Goal: Task Accomplishment & Management: Complete application form

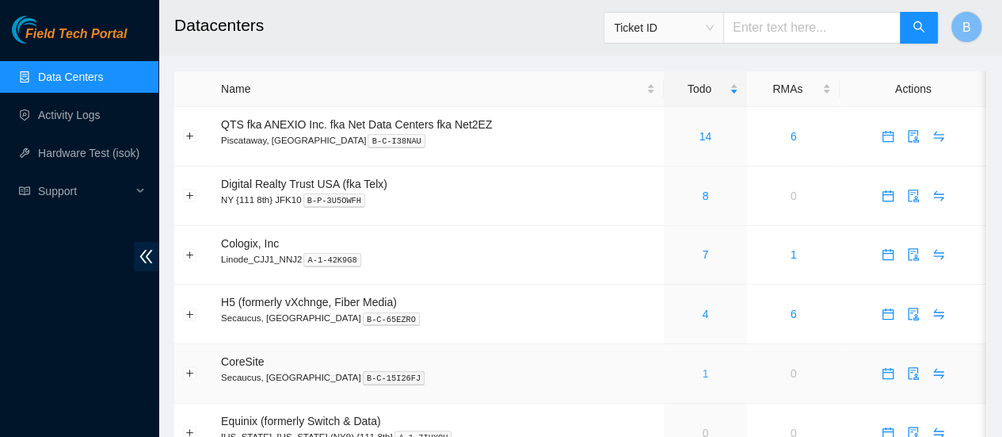
click at [707, 376] on link "1" at bounding box center [705, 373] width 6 height 13
click at [705, 313] on link "4" at bounding box center [705, 313] width 6 height 13
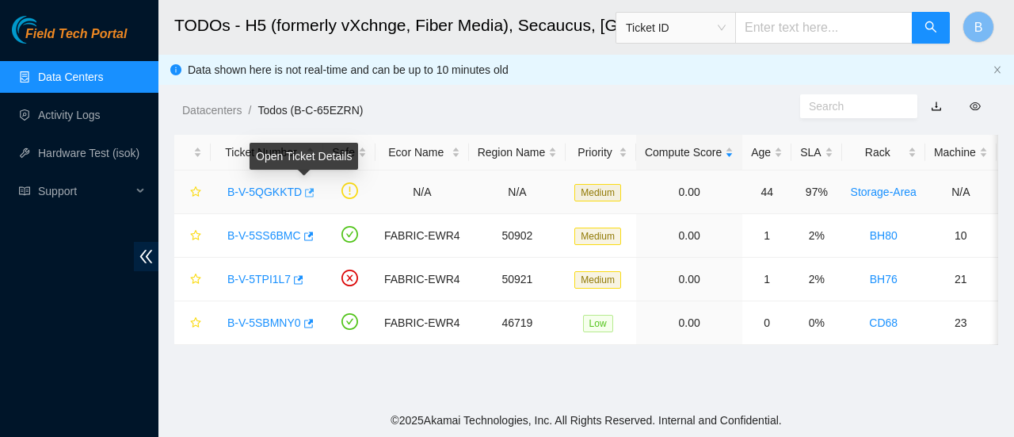
click at [306, 193] on icon "button" at bounding box center [308, 192] width 11 height 11
click at [51, 71] on link "Data Centers" at bounding box center [70, 77] width 65 height 13
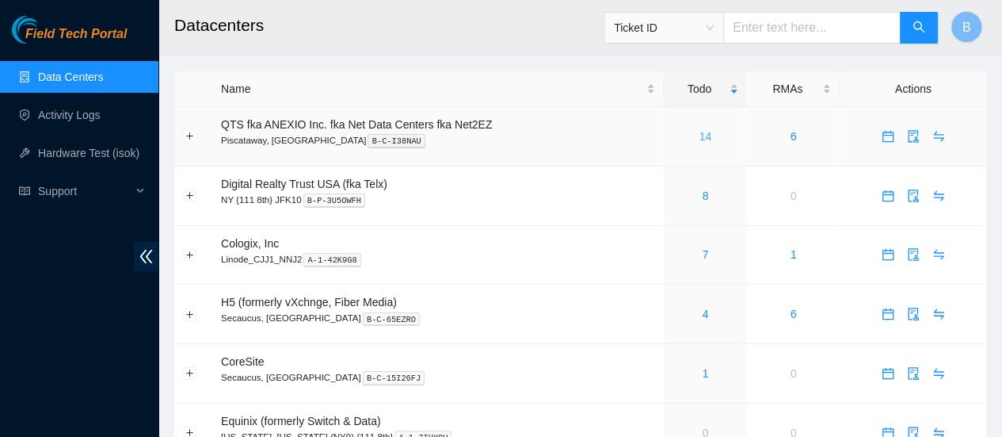
click at [705, 140] on link "14" at bounding box center [706, 136] width 13 height 13
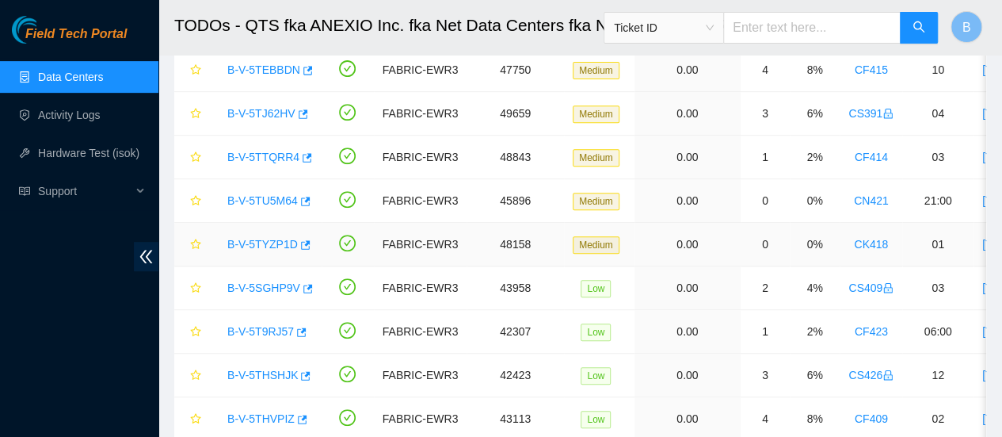
scroll to position [401, 0]
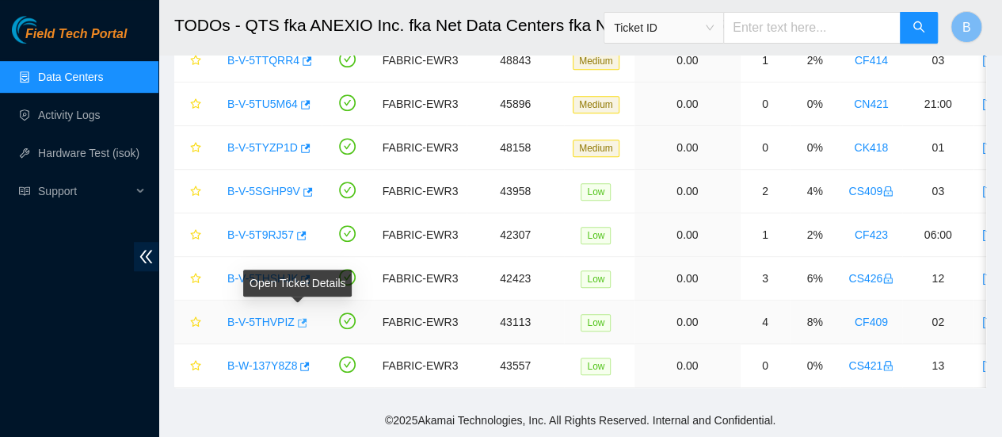
click at [296, 317] on icon "button" at bounding box center [301, 322] width 11 height 11
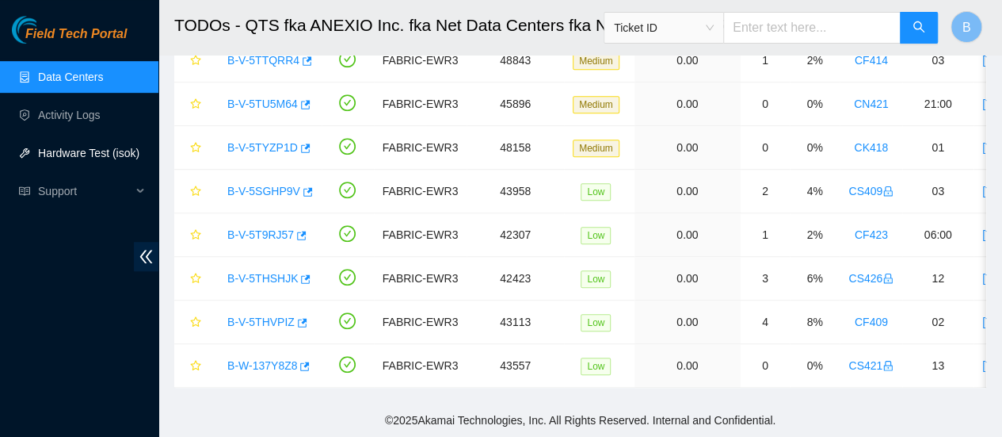
click at [78, 148] on link "Hardware Test (isok)" at bounding box center [88, 153] width 101 height 13
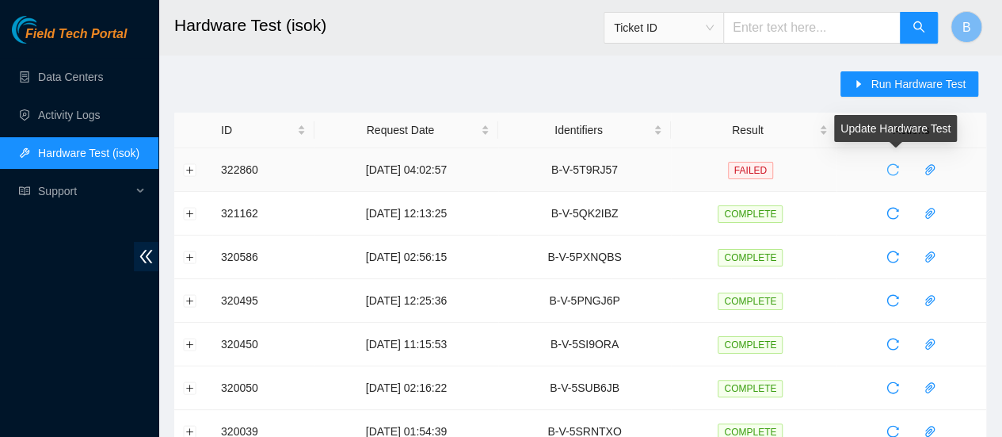
click at [898, 173] on icon "reload" at bounding box center [893, 170] width 12 height 12
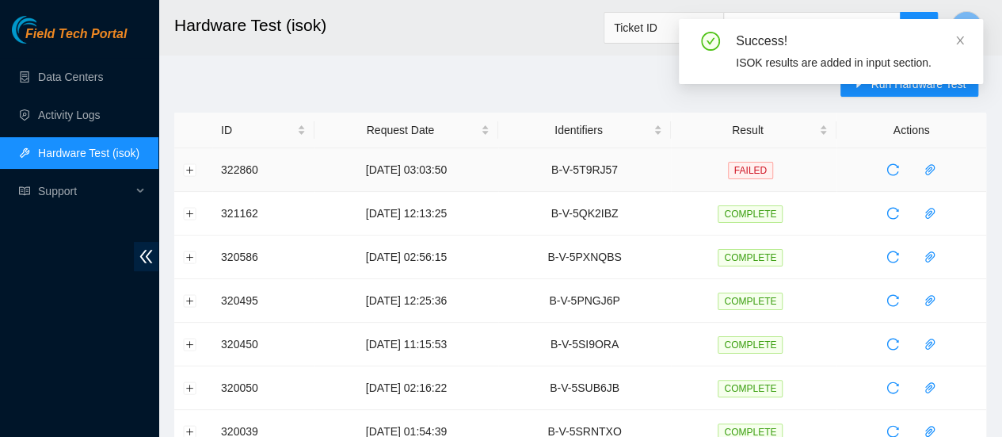
click at [206, 174] on td at bounding box center [193, 170] width 38 height 44
click at [192, 169] on button "Expand row" at bounding box center [190, 169] width 13 height 13
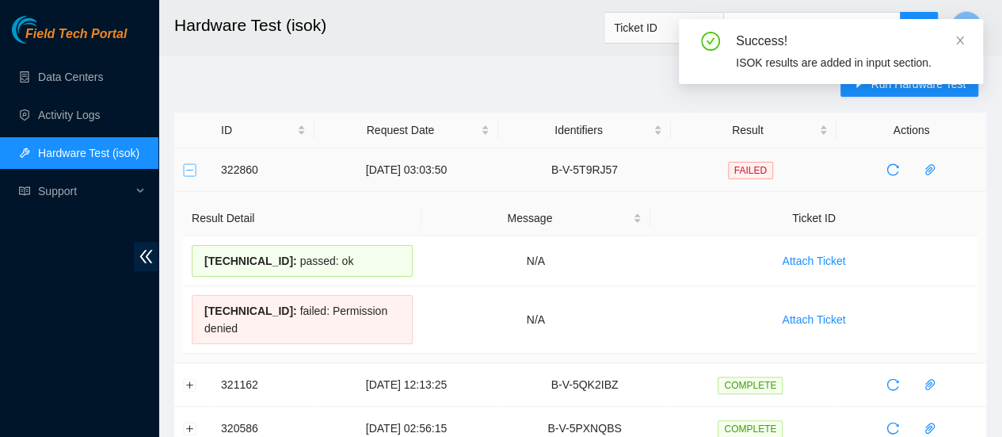
click at [192, 169] on button "Collapse row" at bounding box center [190, 169] width 13 height 13
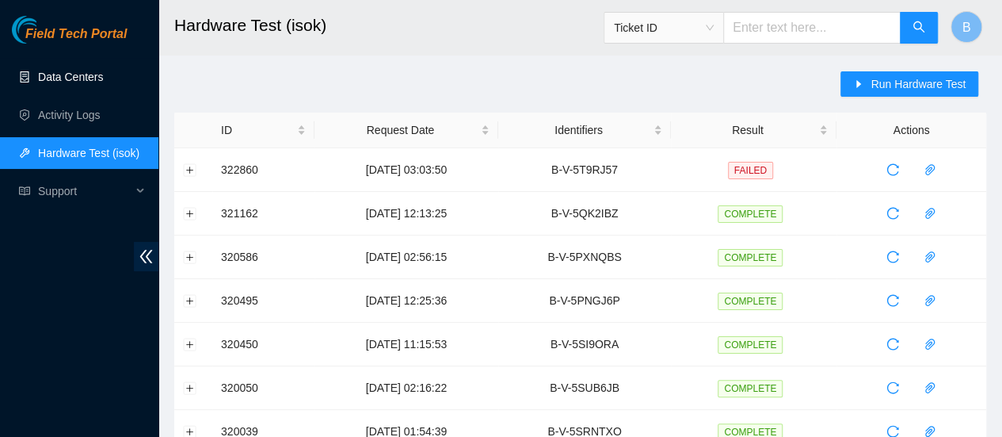
click at [65, 83] on link "Data Centers" at bounding box center [70, 77] width 65 height 13
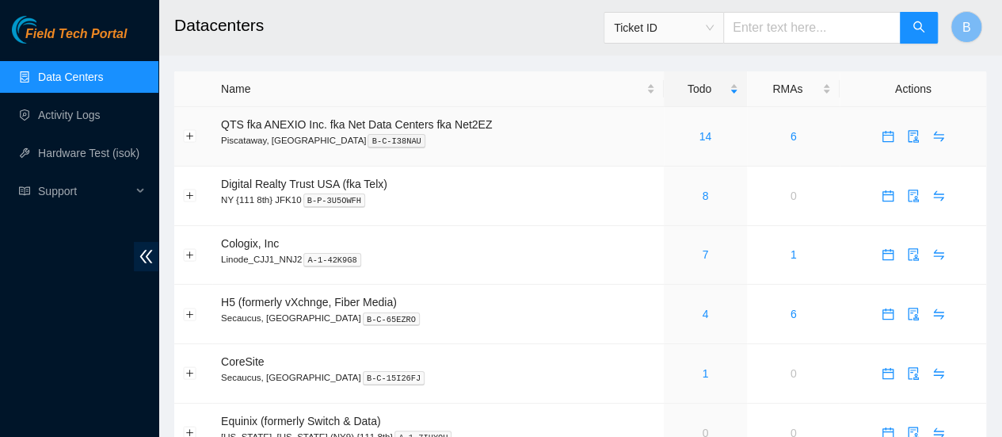
click at [713, 133] on div "14" at bounding box center [706, 136] width 66 height 17
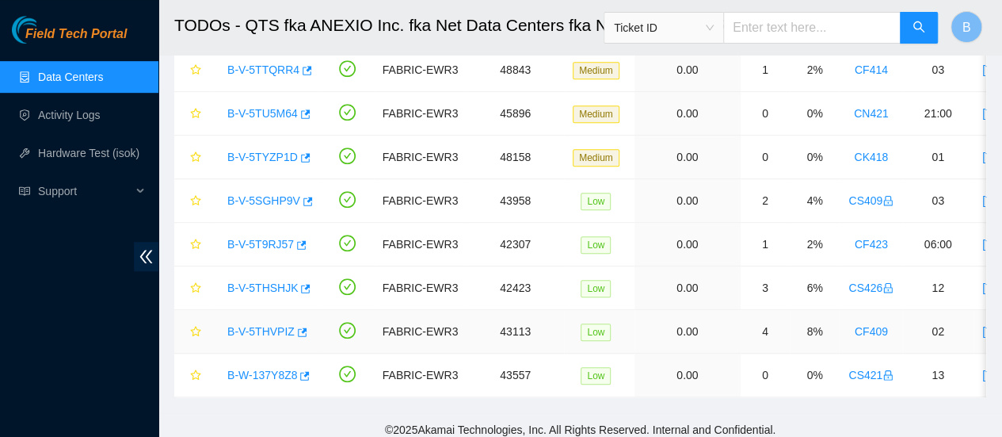
scroll to position [385, 0]
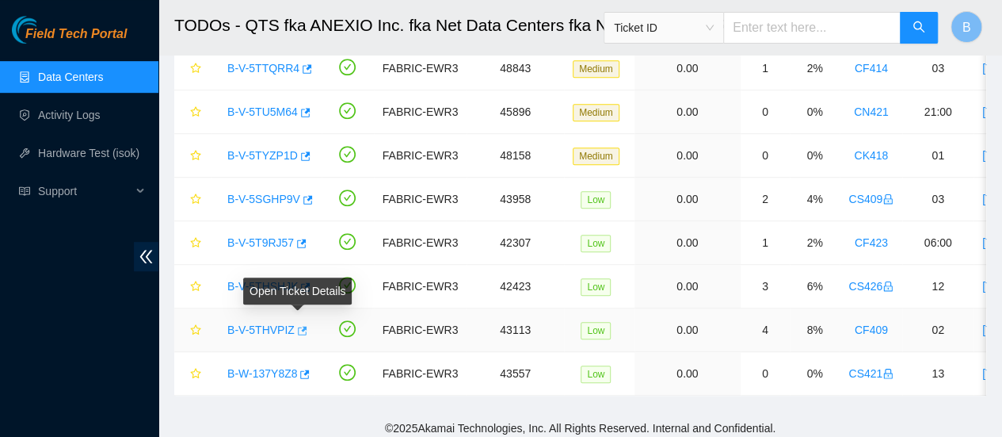
click at [299, 327] on icon "button" at bounding box center [303, 330] width 10 height 9
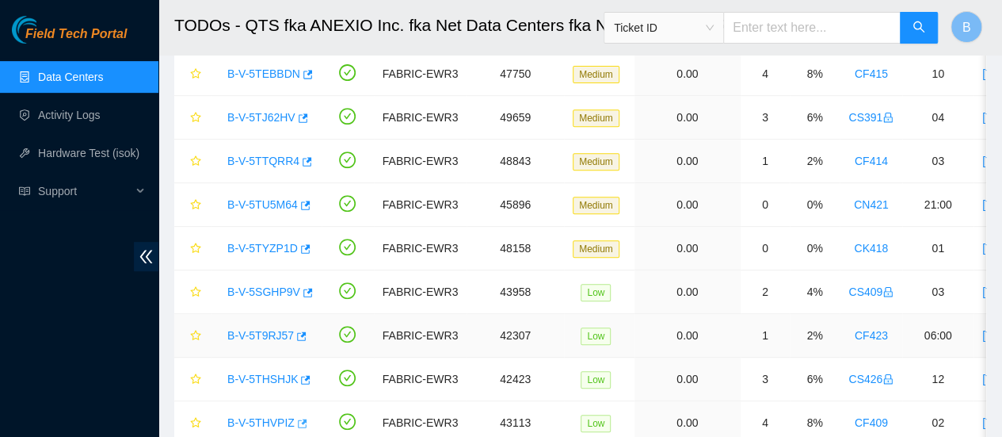
scroll to position [285, 0]
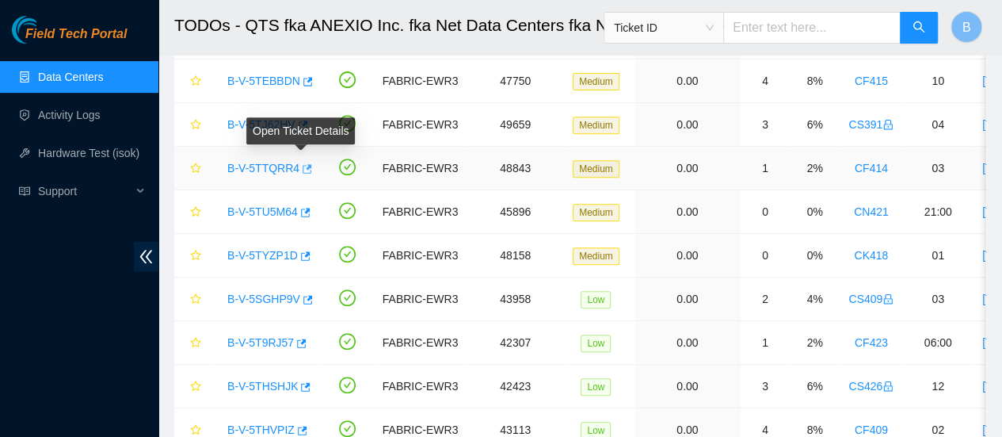
click at [301, 169] on icon "button" at bounding box center [305, 168] width 11 height 11
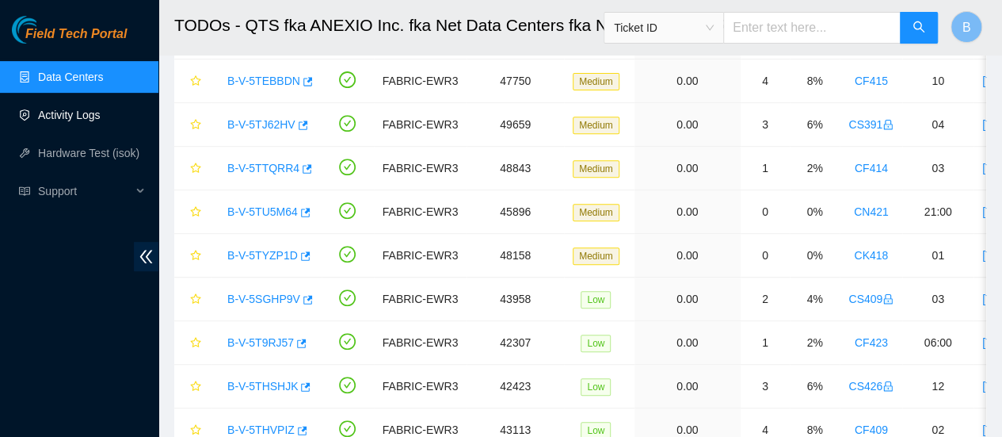
click at [73, 109] on link "Activity Logs" at bounding box center [69, 115] width 63 height 13
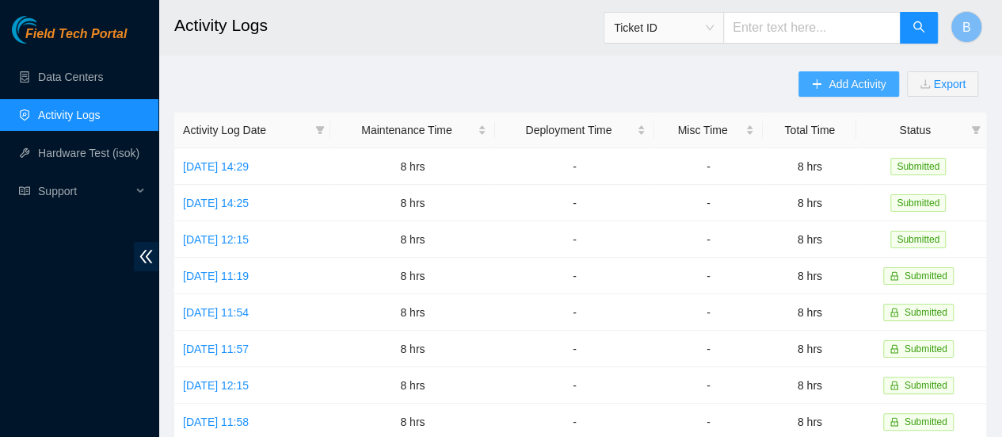
click at [850, 88] on span "Add Activity" at bounding box center [857, 83] width 57 height 17
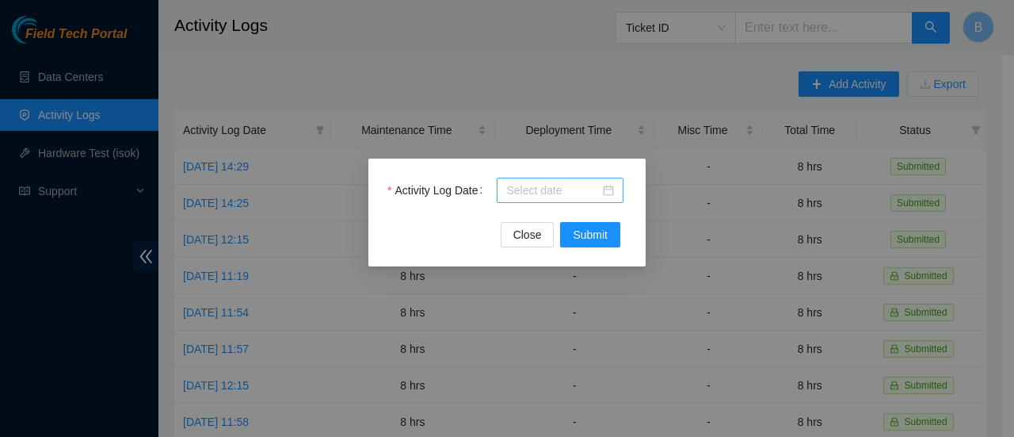
click at [562, 178] on div at bounding box center [560, 189] width 127 height 25
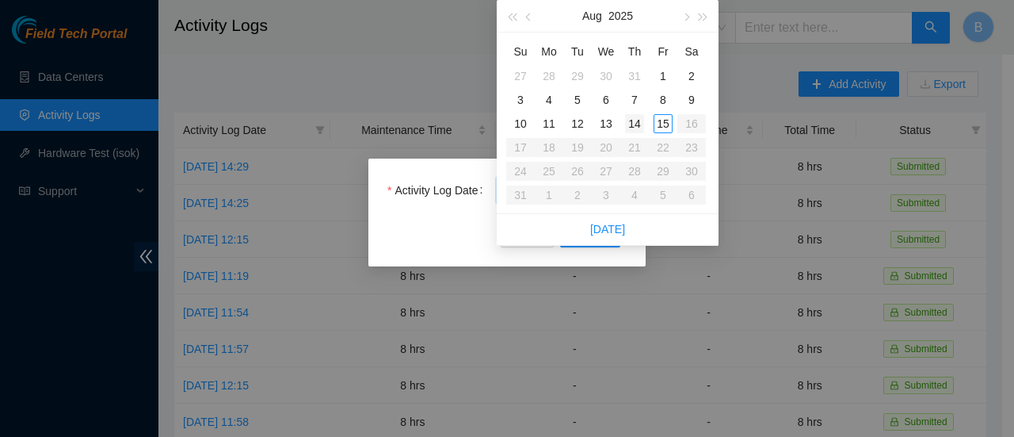
type input "[DATE]"
click at [635, 126] on div "14" at bounding box center [634, 123] width 19 height 19
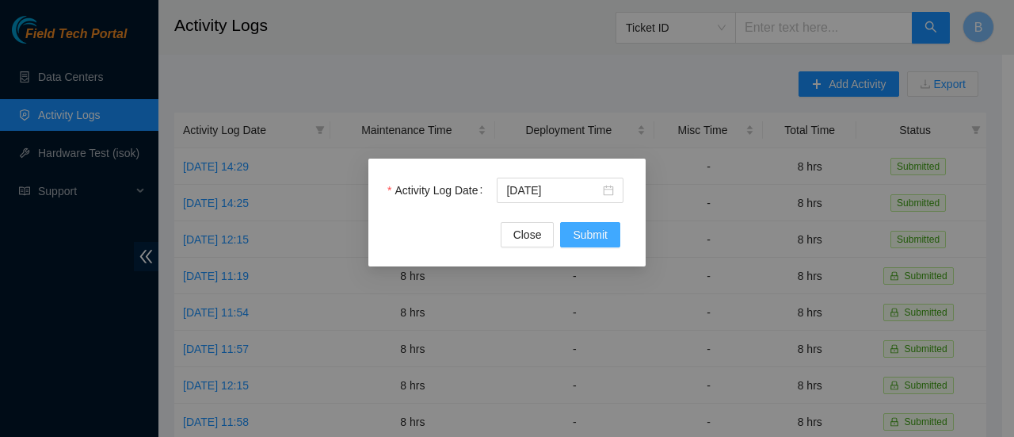
click at [589, 245] on button "Submit" at bounding box center [590, 234] width 60 height 25
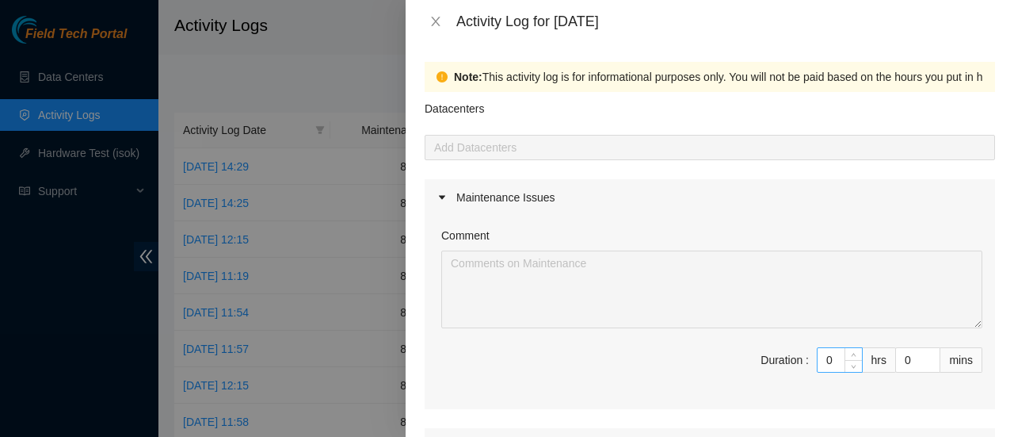
click at [818, 349] on input "0" at bounding box center [840, 360] width 44 height 24
type input "8"
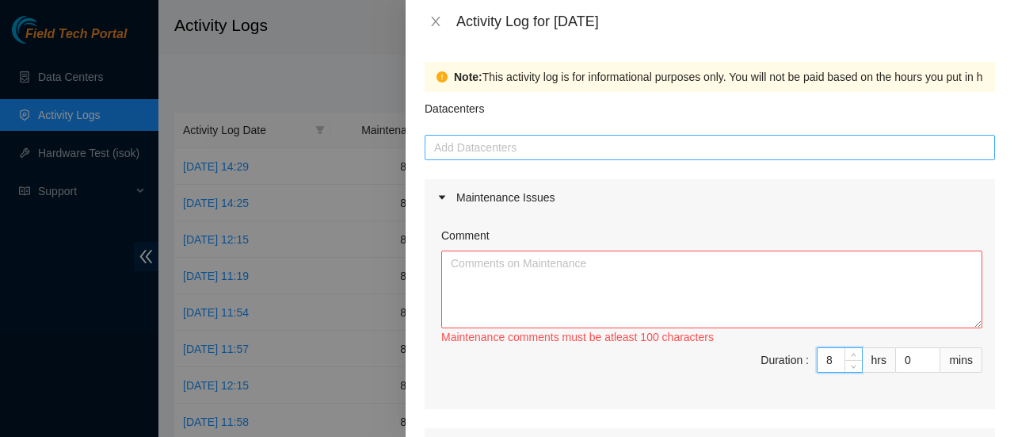
click at [514, 143] on div at bounding box center [710, 147] width 563 height 19
type input "8"
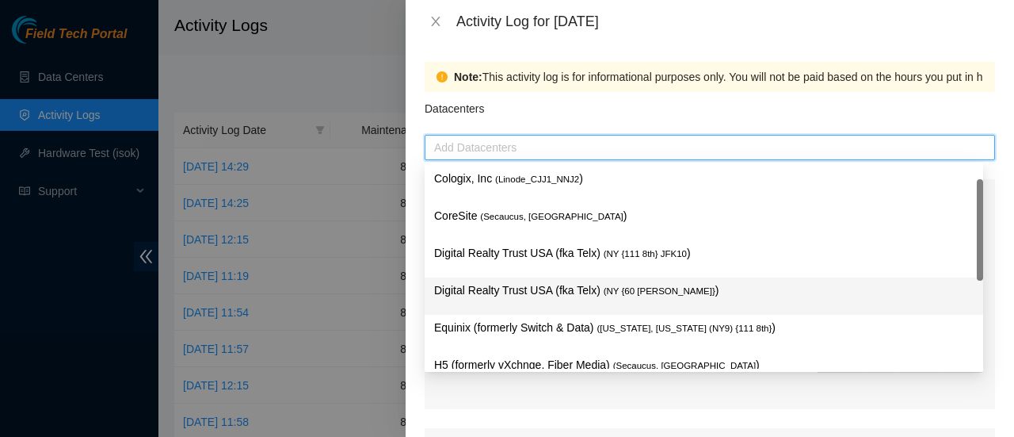
scroll to position [130, 0]
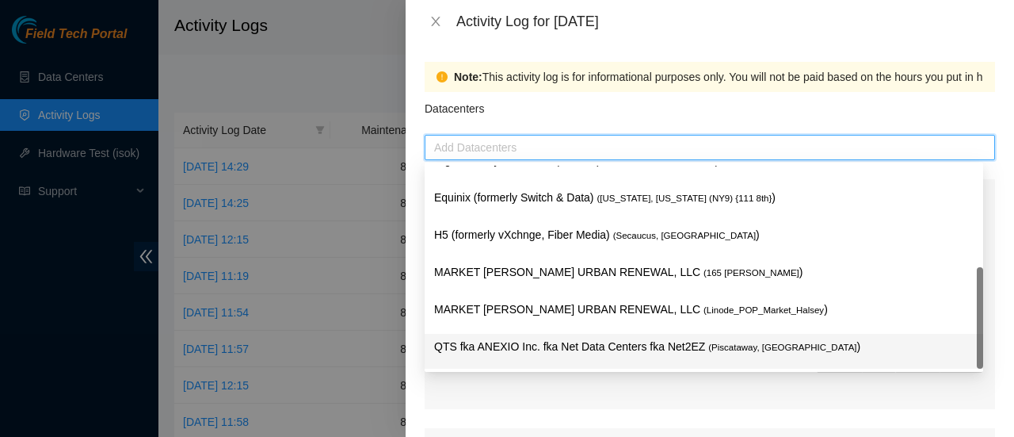
click at [499, 349] on p "QTS fka ANEXIO Inc. fka Net Data Centers fka Net2EZ ( Piscataway, NJ )" at bounding box center [704, 347] width 540 height 18
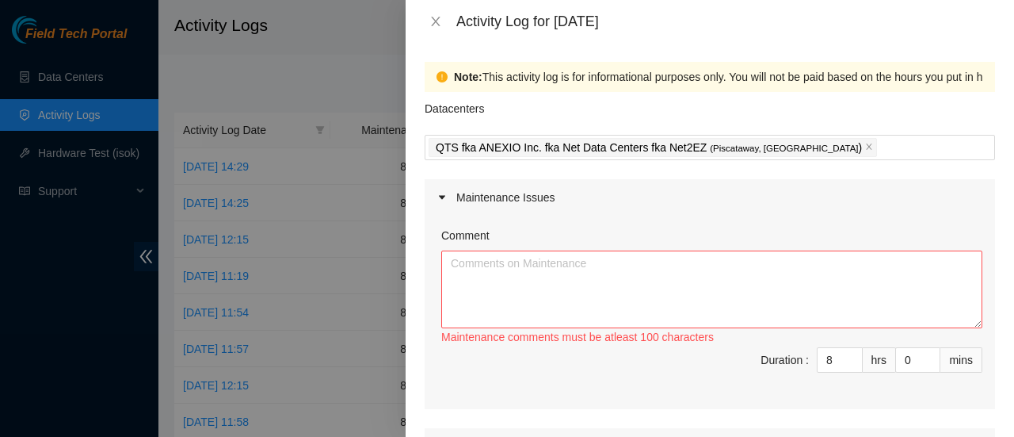
click at [308, 50] on div at bounding box center [507, 218] width 1014 height 437
click at [477, 282] on textarea "Comment" at bounding box center [711, 289] width 541 height 78
paste textarea "DP76328"
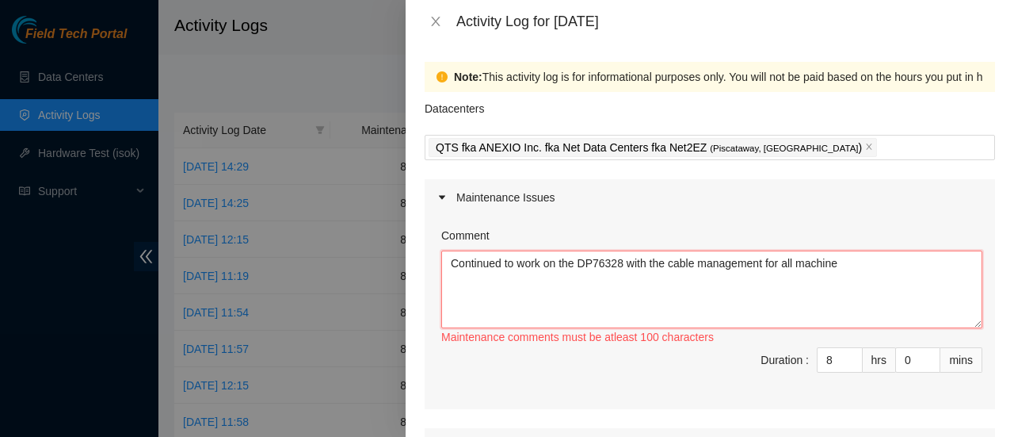
click at [857, 273] on textarea "Continued to work on the DP76328 with the cable management for all machine" at bounding box center [711, 289] width 541 height 78
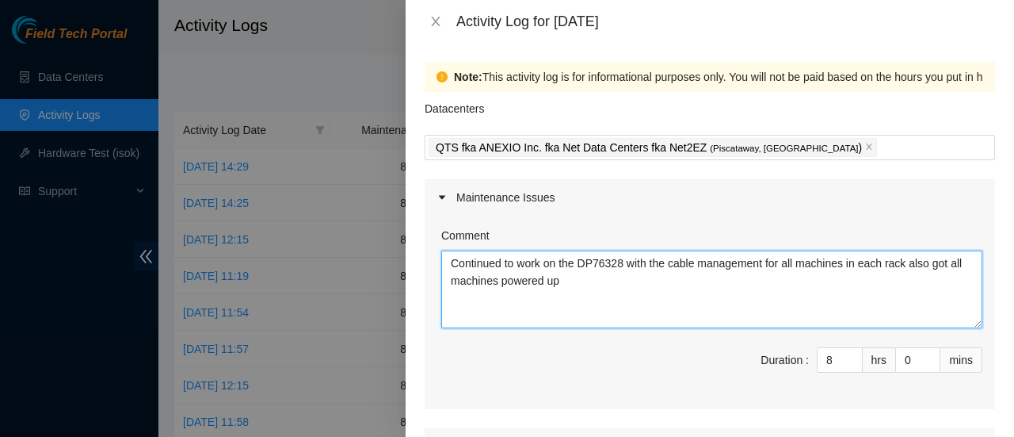
click at [651, 313] on textarea "Continued to work on the DP76328 with the cable management for all machines in …" at bounding box center [711, 289] width 541 height 78
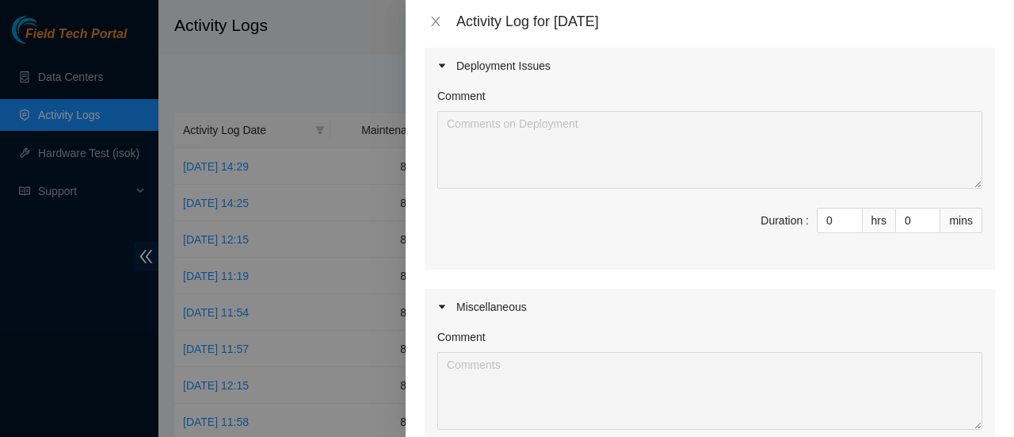
scroll to position [201, 0]
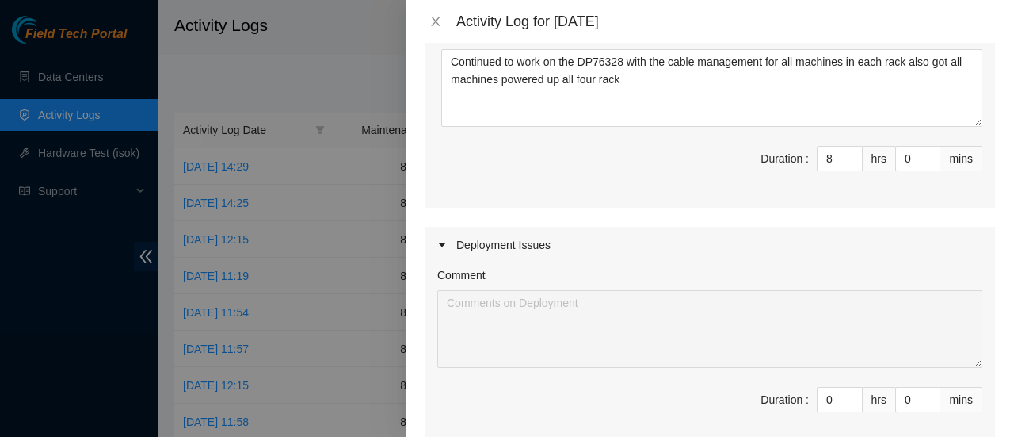
click at [672, 202] on div "Comment Continued to work on the DP76328 with the cable management for all mach…" at bounding box center [710, 110] width 570 height 193
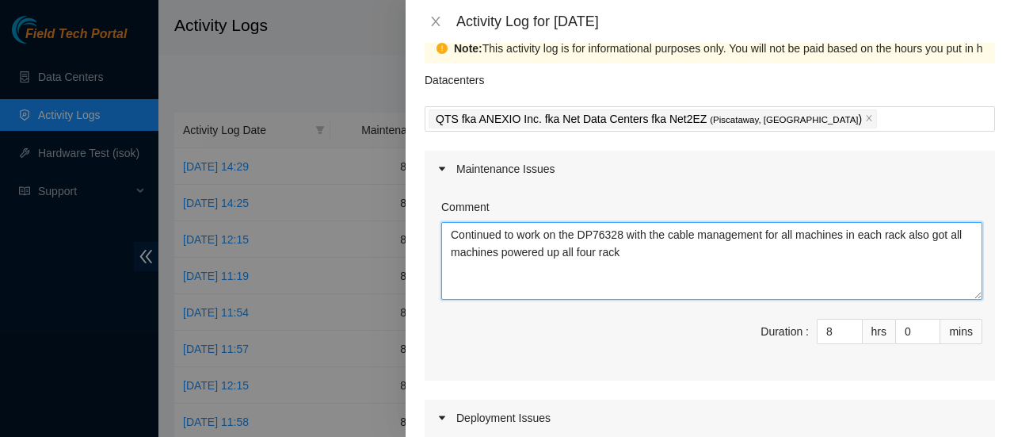
click at [673, 264] on textarea "Continued to work on the DP76328 with the cable management for all machines in …" at bounding box center [711, 261] width 541 height 78
type textarea "Continued to work on the DP76328 with the cable management for all machines in …"
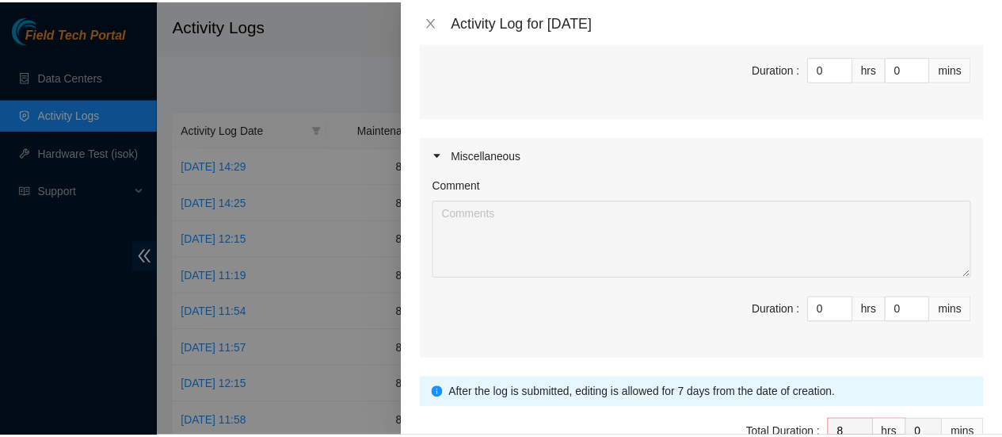
scroll to position [624, 0]
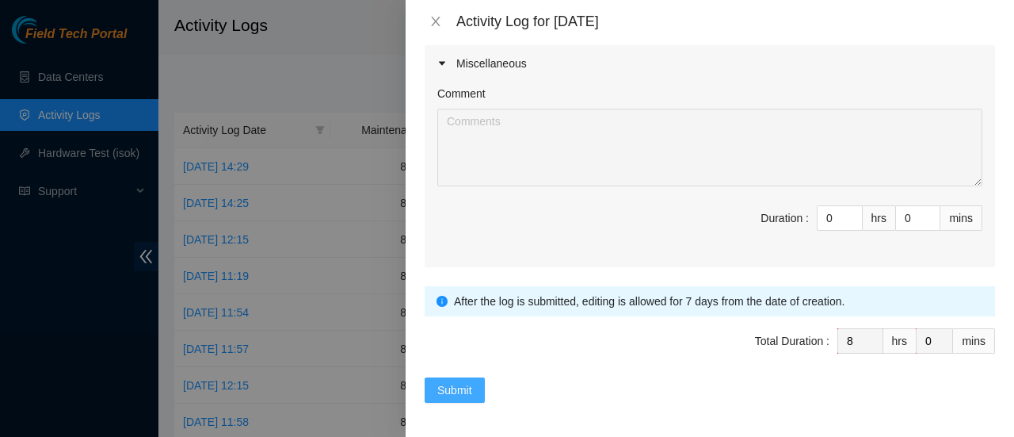
click at [448, 387] on span "Submit" at bounding box center [454, 389] width 35 height 17
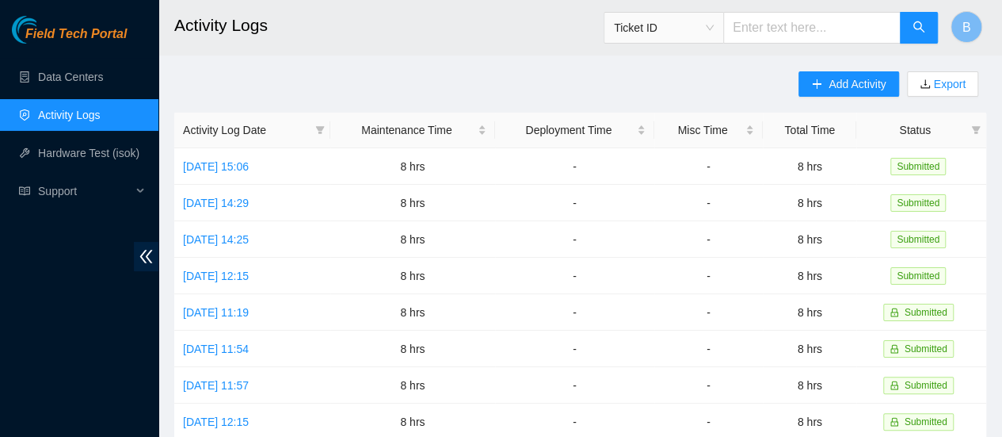
click at [71, 113] on link "Activity Logs" at bounding box center [69, 115] width 63 height 13
click at [52, 71] on link "Data Centers" at bounding box center [70, 77] width 65 height 13
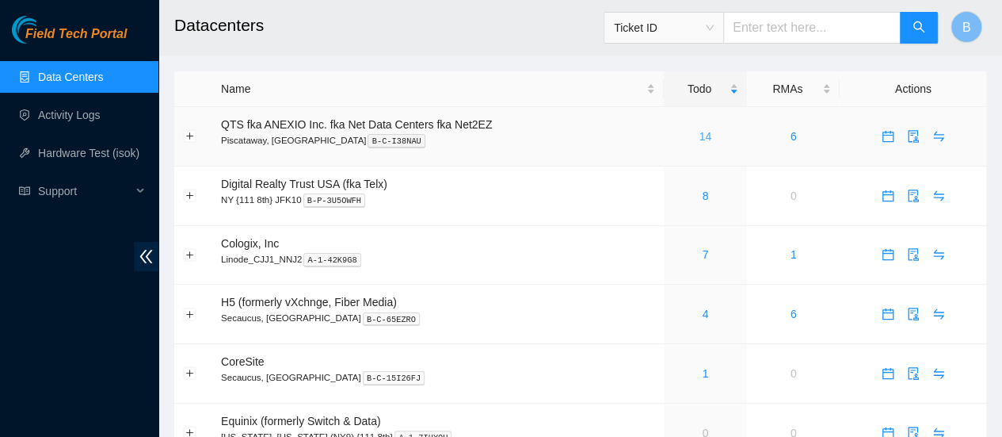
click at [704, 135] on link "14" at bounding box center [706, 136] width 13 height 13
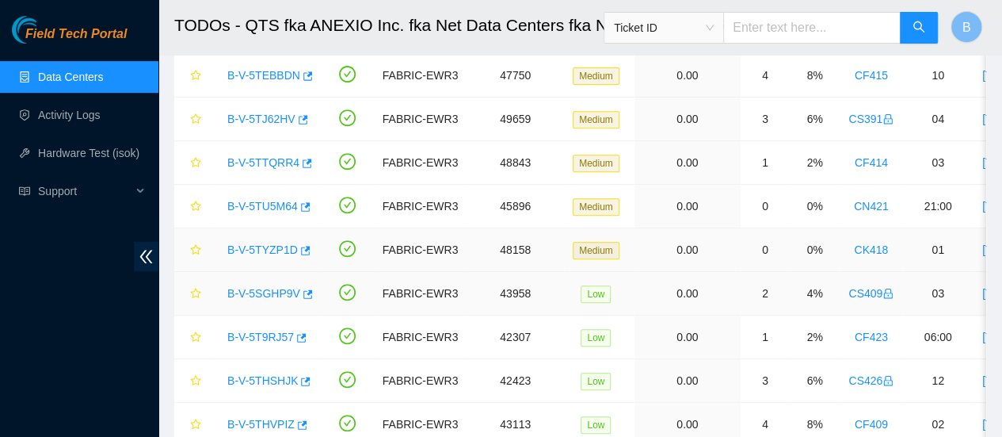
scroll to position [292, 0]
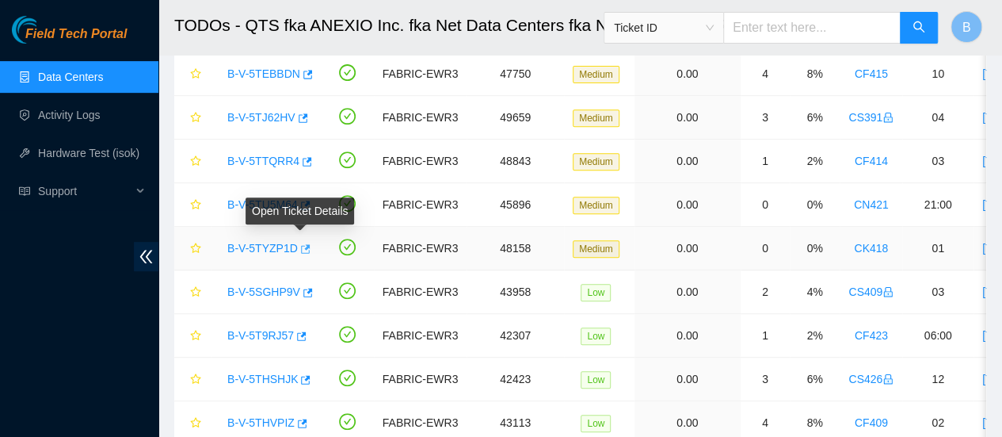
click at [303, 244] on icon "button" at bounding box center [306, 248] width 10 height 9
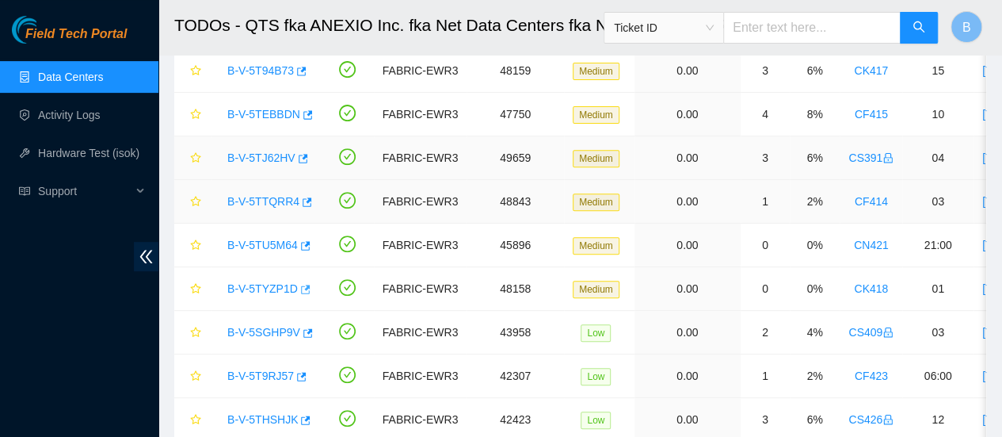
scroll to position [0, 0]
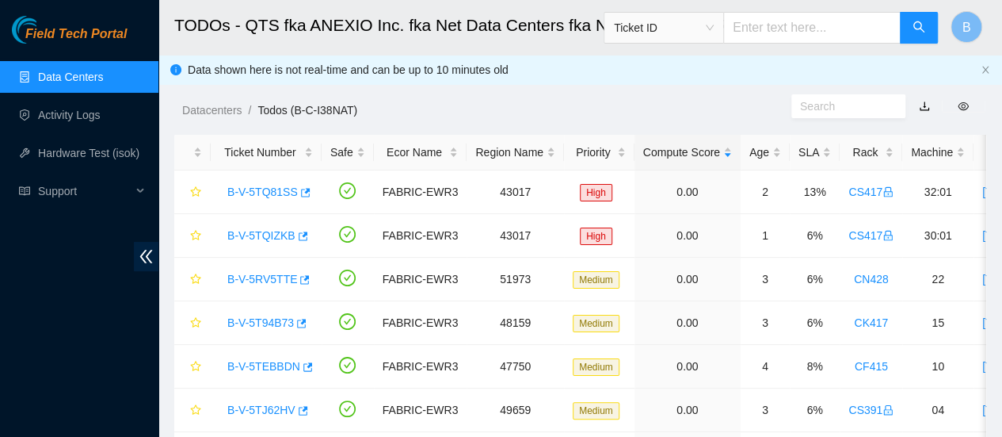
click at [50, 73] on link "Data Centers" at bounding box center [70, 77] width 65 height 13
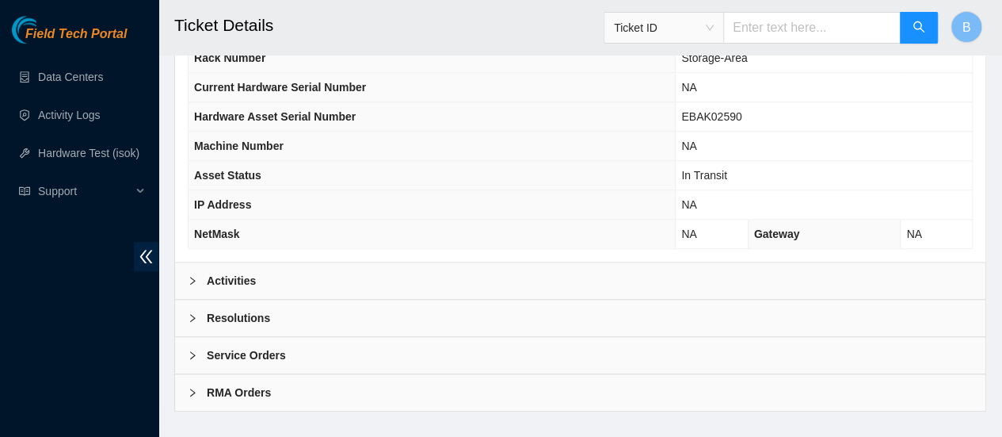
scroll to position [647, 0]
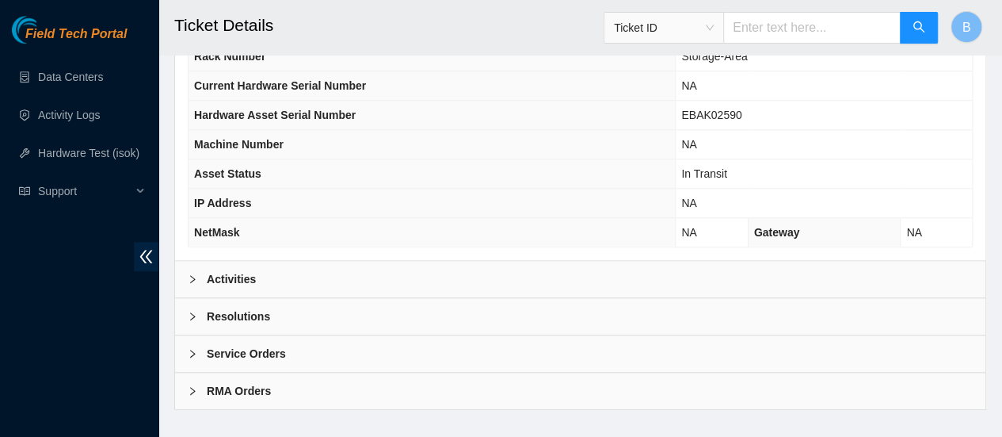
click at [204, 288] on div at bounding box center [197, 278] width 19 height 17
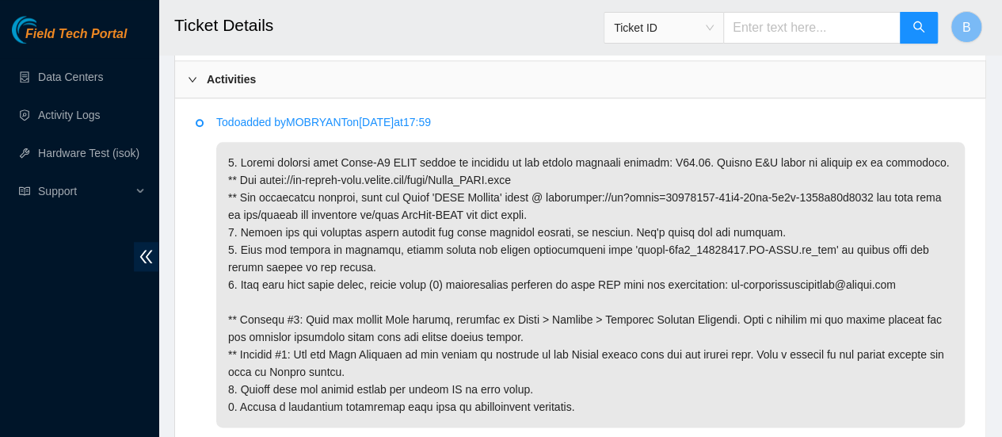
scroll to position [849, 0]
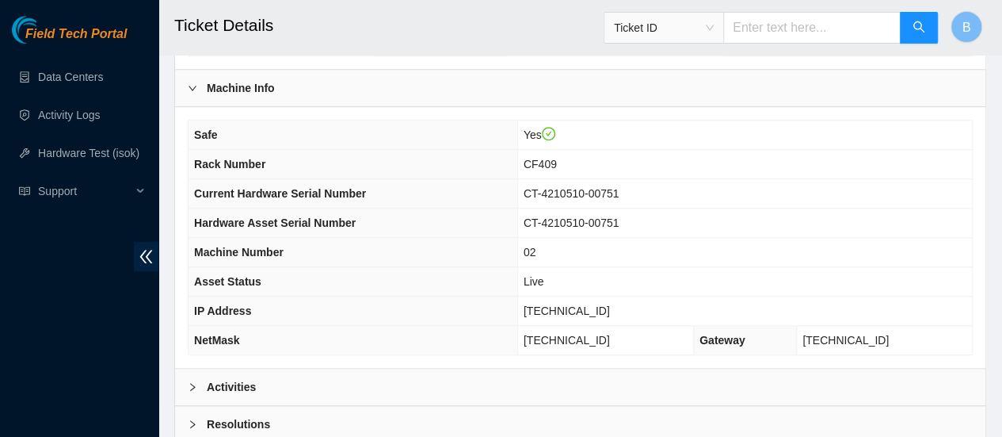
scroll to position [509, 0]
click at [236, 384] on b "Activities" at bounding box center [231, 385] width 49 height 17
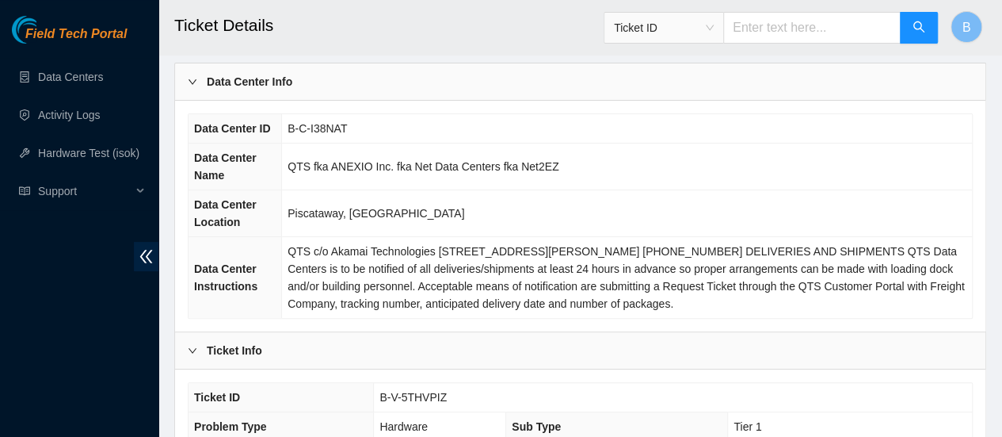
scroll to position [0, 0]
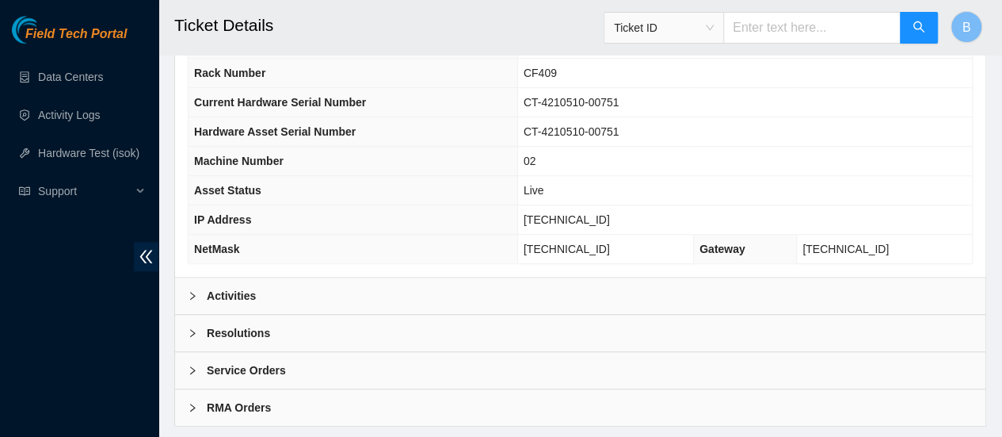
scroll to position [607, 0]
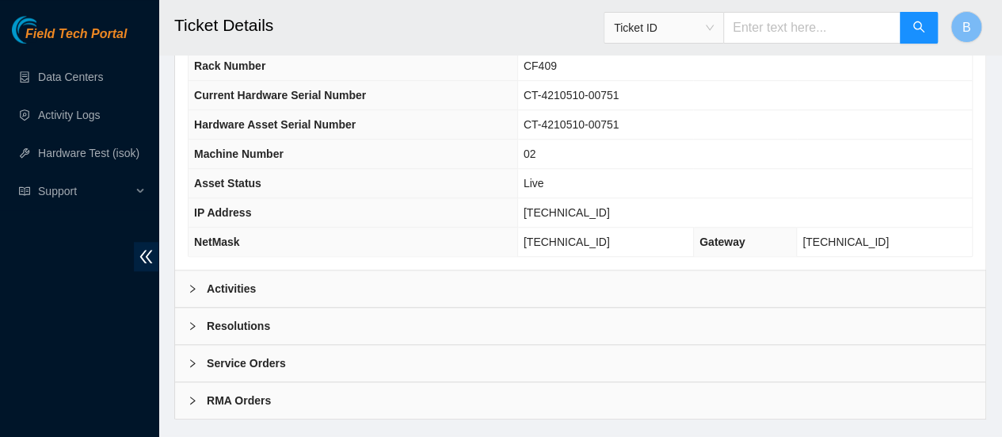
click at [202, 283] on div at bounding box center [197, 288] width 19 height 17
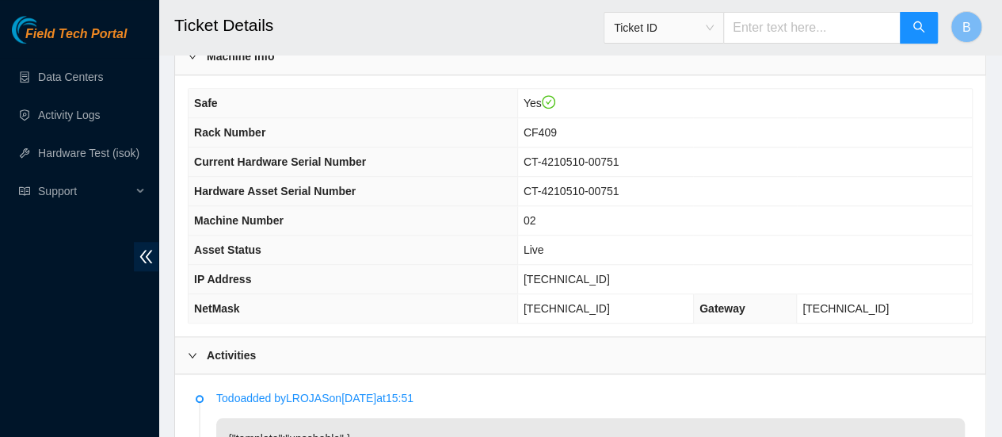
scroll to position [540, 0]
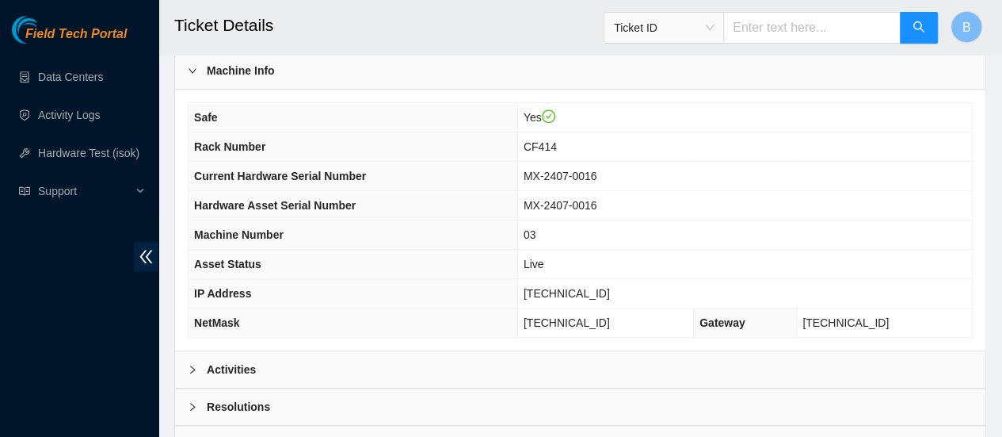
scroll to position [527, 0]
click at [225, 360] on b "Activities" at bounding box center [231, 368] width 49 height 17
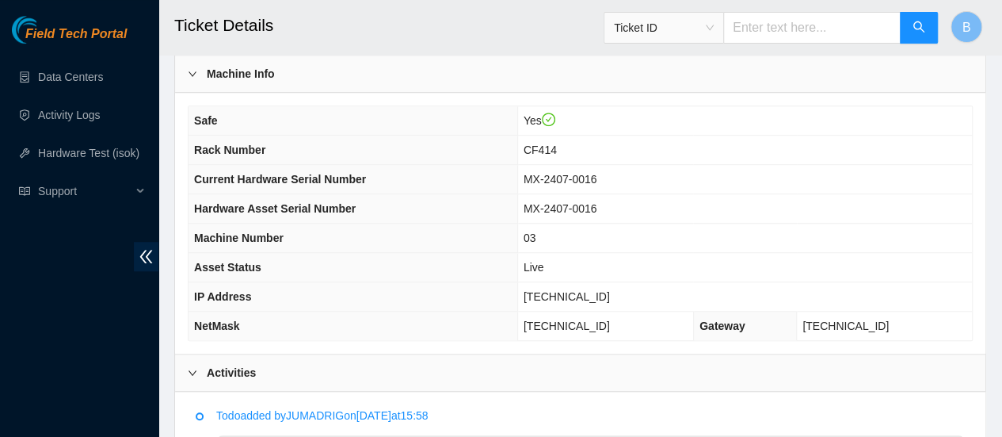
scroll to position [505, 0]
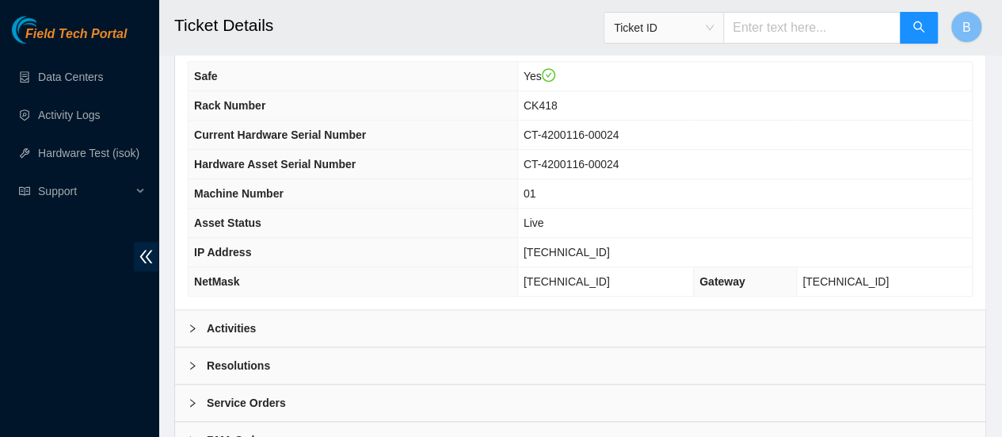
scroll to position [630, 0]
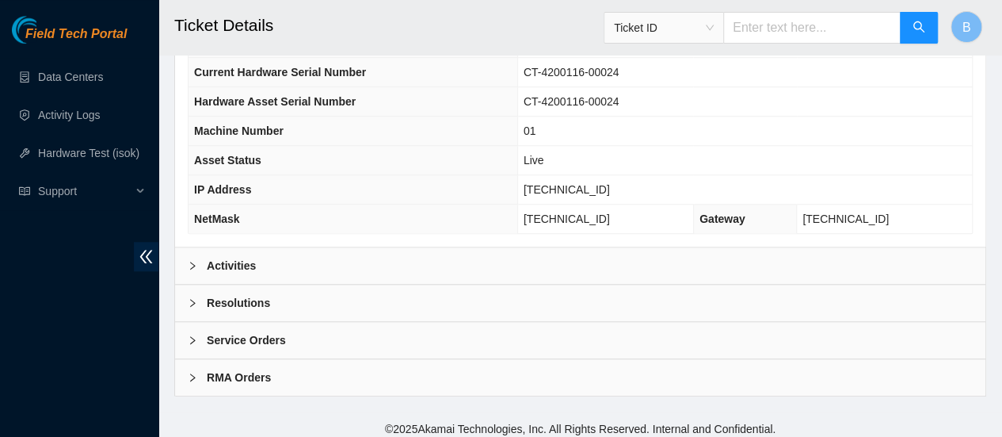
click at [224, 261] on b "Activities" at bounding box center [231, 265] width 49 height 17
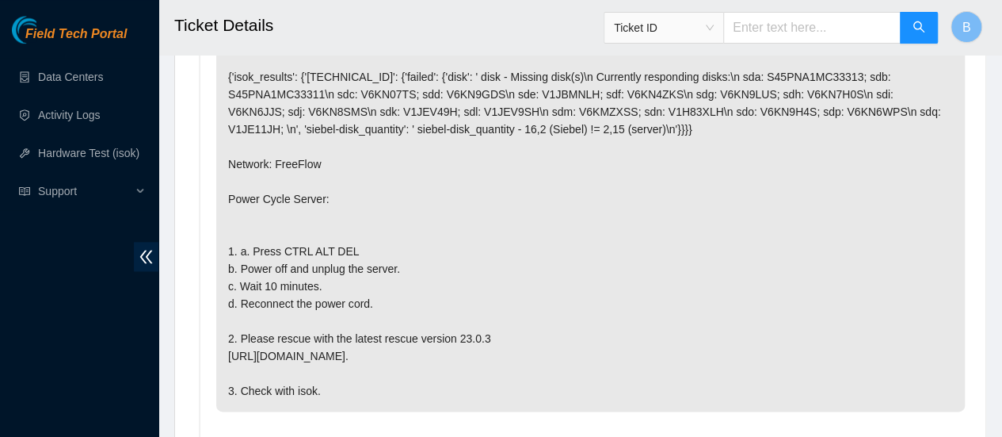
scroll to position [948, 0]
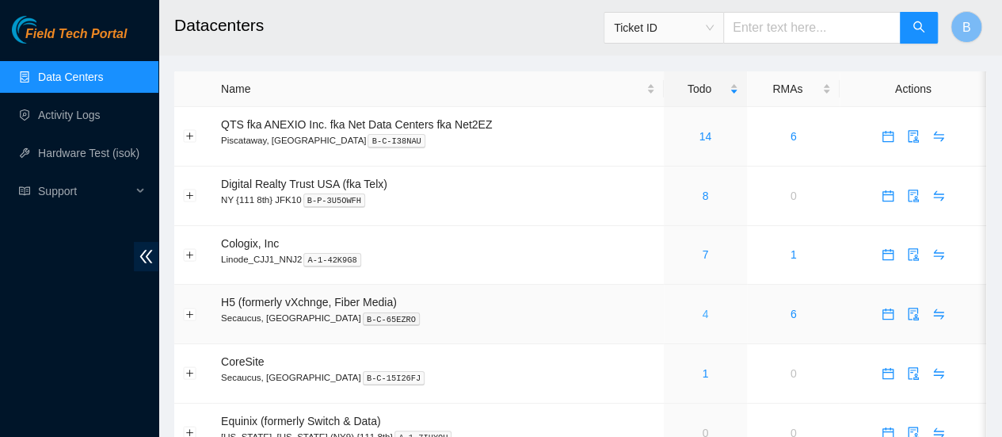
click at [705, 315] on link "4" at bounding box center [705, 313] width 6 height 13
click at [705, 370] on link "1" at bounding box center [705, 373] width 6 height 13
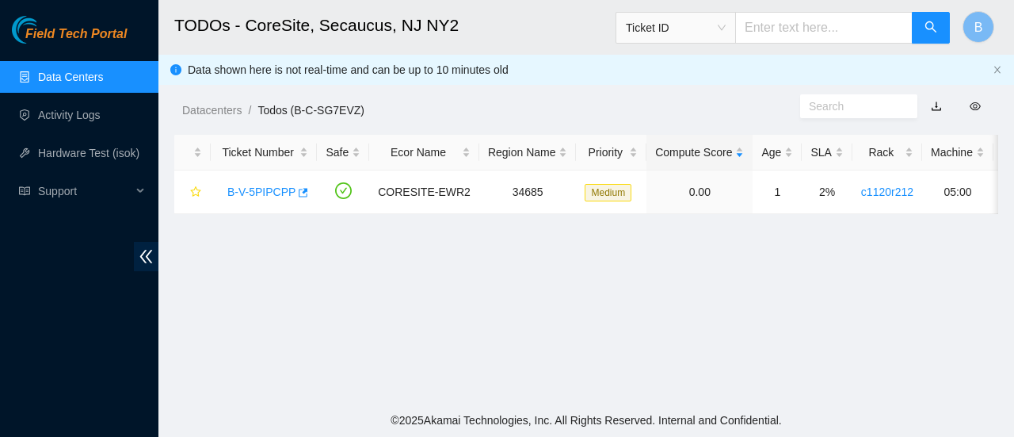
click at [61, 74] on link "Data Centers" at bounding box center [70, 77] width 65 height 13
